Goal: Transaction & Acquisition: Purchase product/service

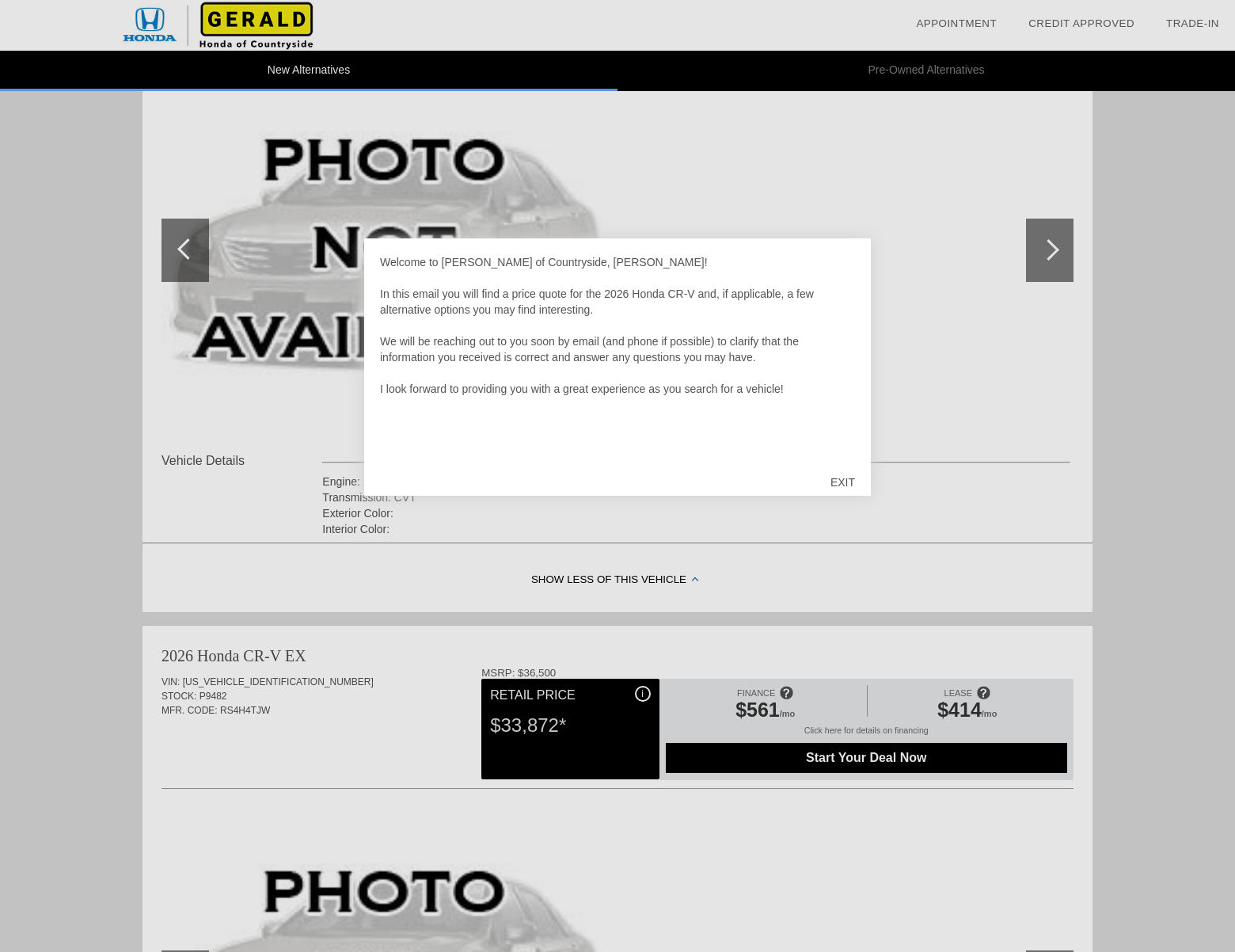
scroll to position [226, 0]
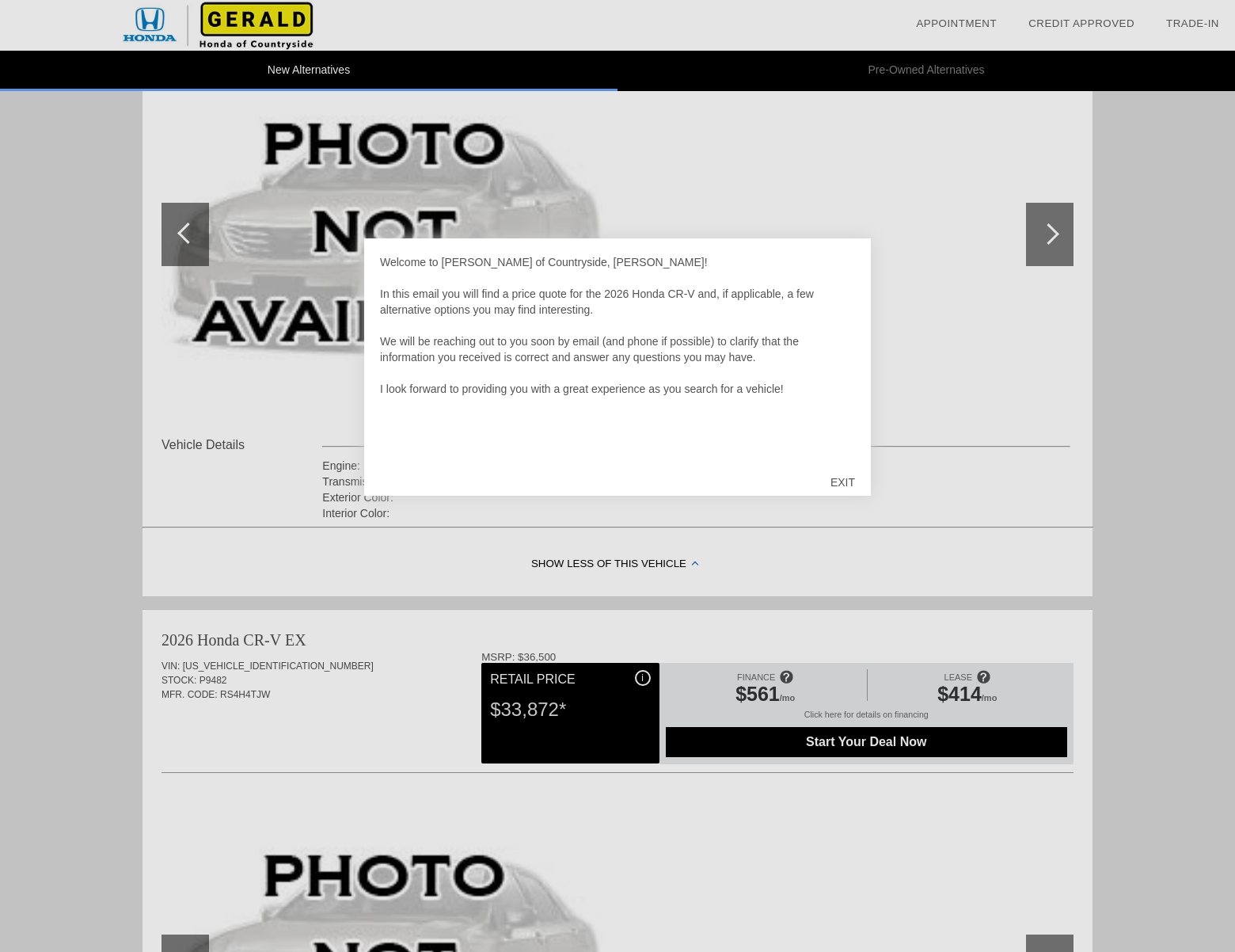
click at [172, 646] on div at bounding box center [618, 476] width 1235 height 952
click at [277, 700] on div at bounding box center [618, 476] width 1235 height 952
click at [269, 693] on div at bounding box center [618, 476] width 1235 height 952
click at [869, 470] on div "EXIT" at bounding box center [842, 483] width 56 height 48
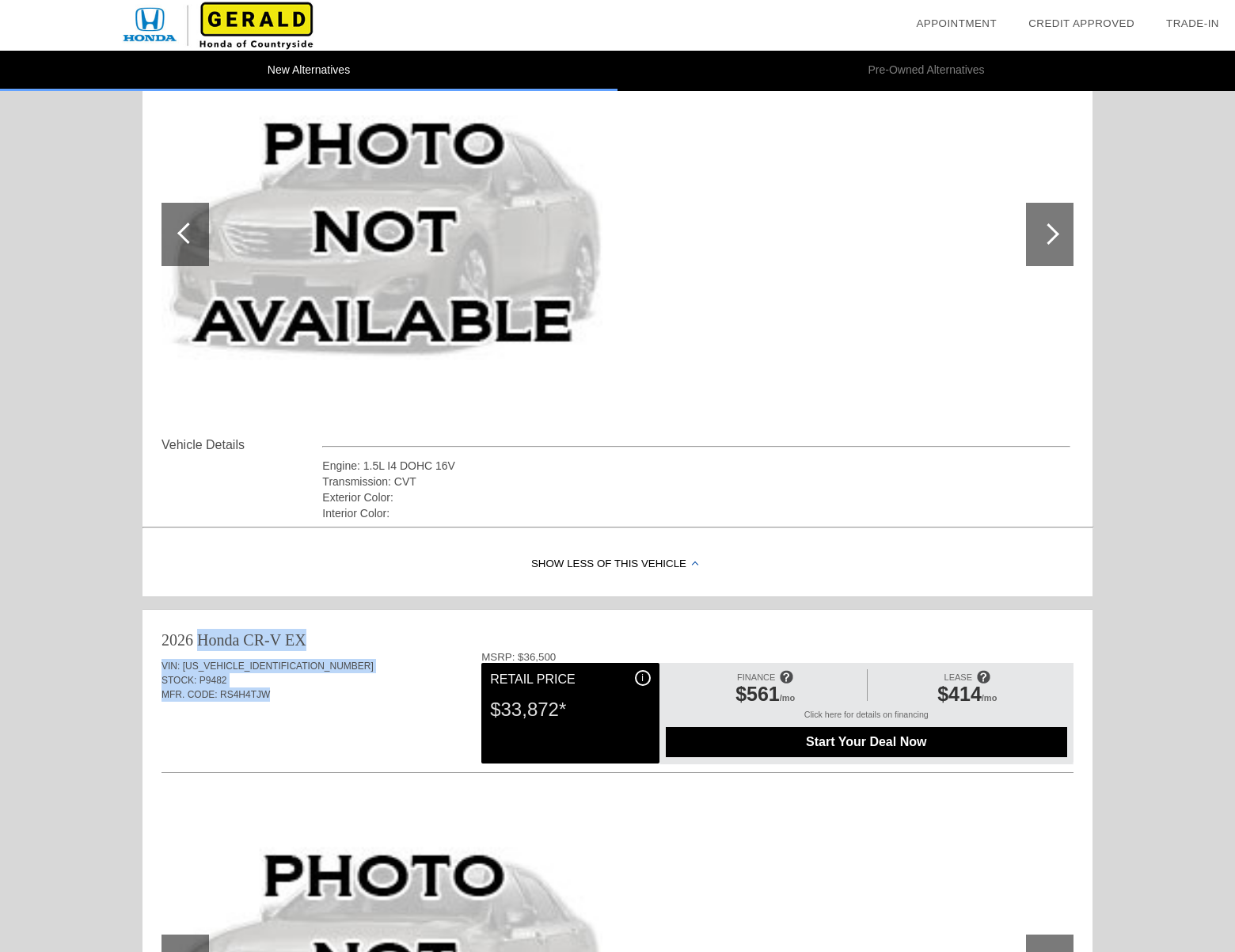
drag, startPoint x: 276, startPoint y: 694, endPoint x: 159, endPoint y: 638, distance: 129.7
click at [159, 638] on div "2026 Honda CR-V EX VIN: [US_VEHICLE_IDENTIFICATION_NUMBER] STOCK: P9482 MFR. CO…" at bounding box center [618, 888] width 950 height 558
copy div "2026 Honda CR-V EX VIN: [US_VEHICLE_IDENTIFICATION_NUMBER] STOCK: P9482 MFR. CO…"
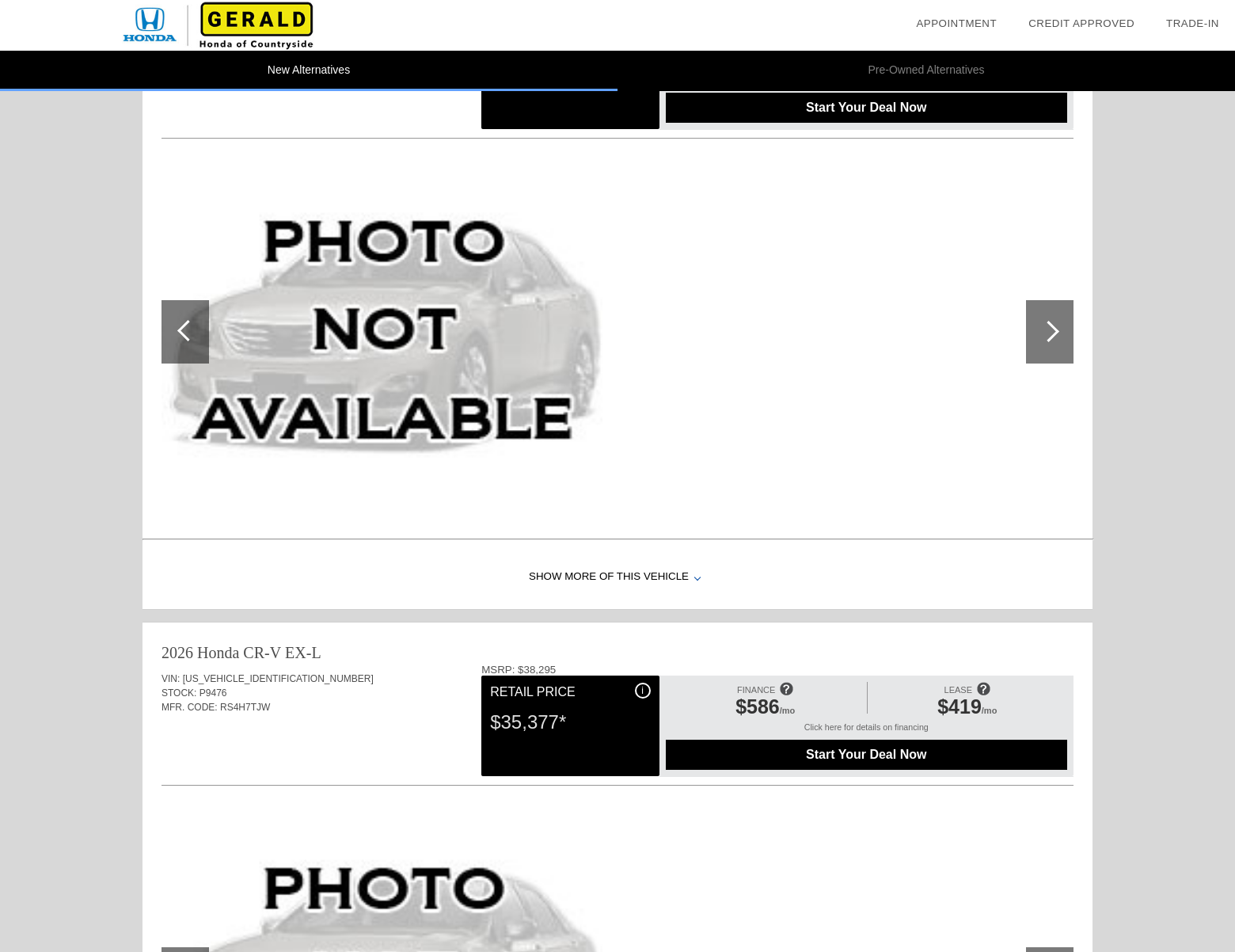
scroll to position [864, 0]
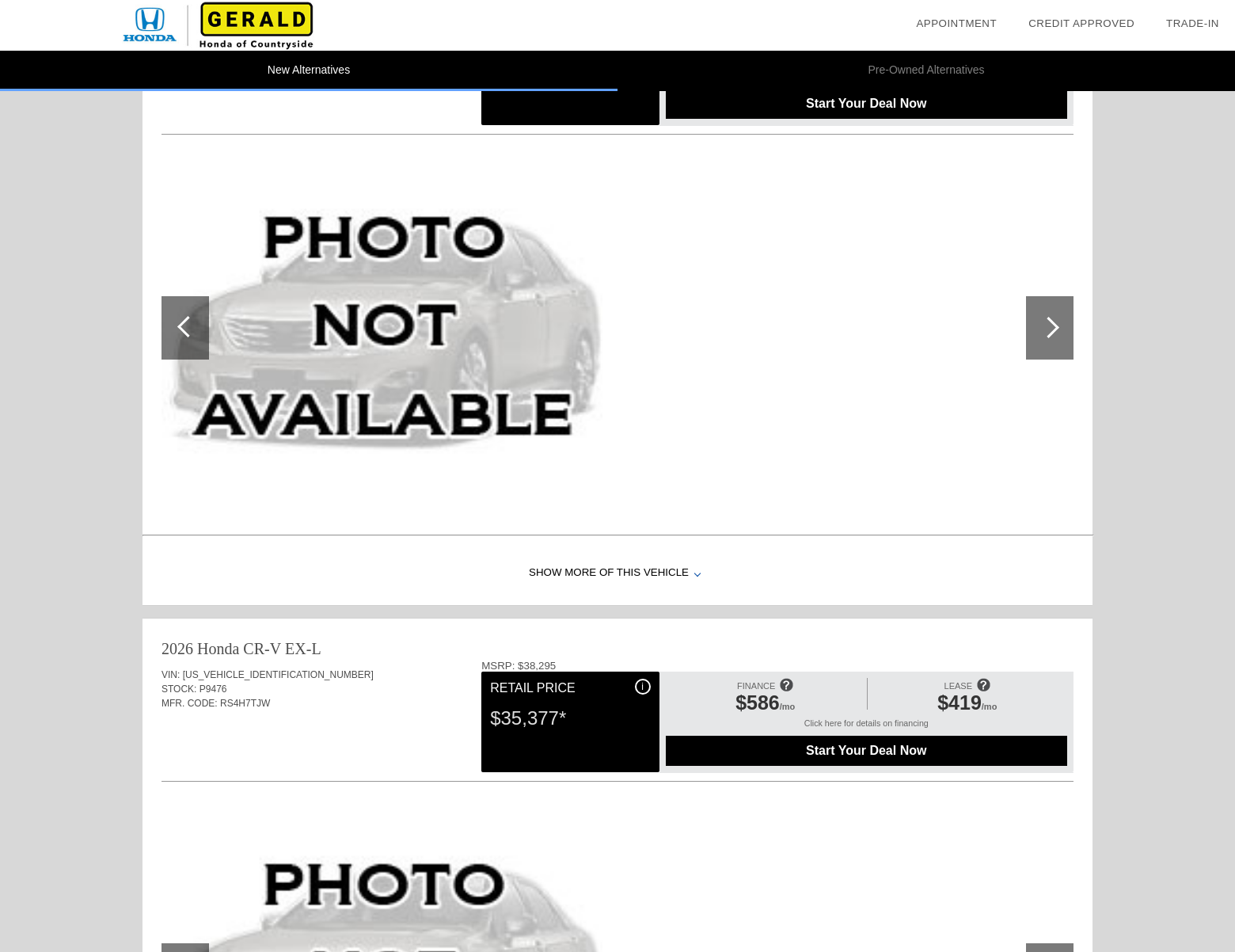
click at [208, 656] on div "2026 Honda CR-V" at bounding box center [221, 648] width 119 height 22
drag, startPoint x: 164, startPoint y: 647, endPoint x: 275, endPoint y: 705, distance: 125.2
click at [275, 705] on div "2026 Honda CR-V EX-L VIN: [US_VEHICLE_IDENTIFICATION_NUMBER] STOCK: P9476 MFR. …" at bounding box center [618, 897] width 950 height 558
copy div "2026 Honda CR-V EX-L VIN: [US_VEHICLE_IDENTIFICATION_NUMBER] STOCK: P9476 MFR. …"
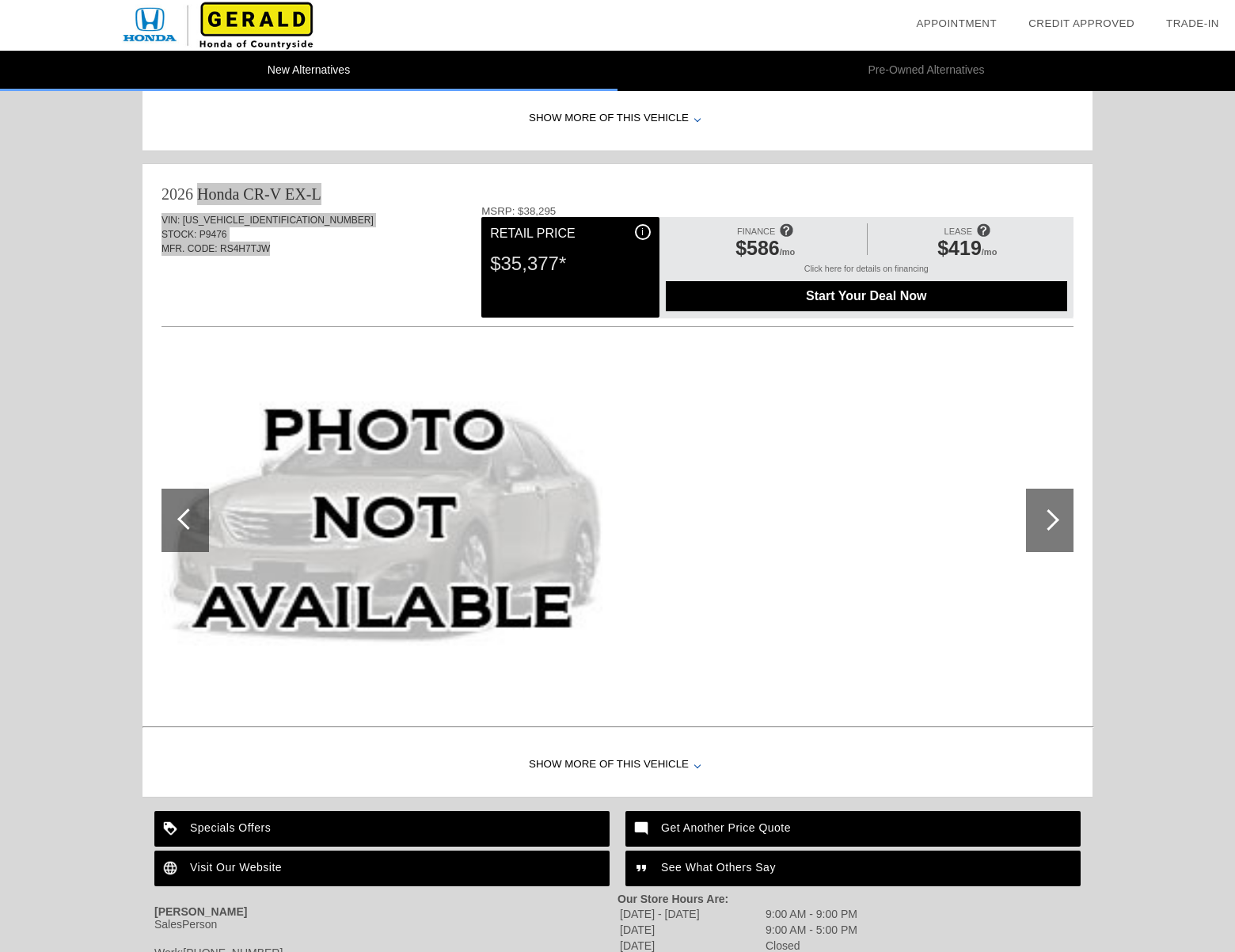
scroll to position [1422, 0]
